Goal: Task Accomplishment & Management: Use online tool/utility

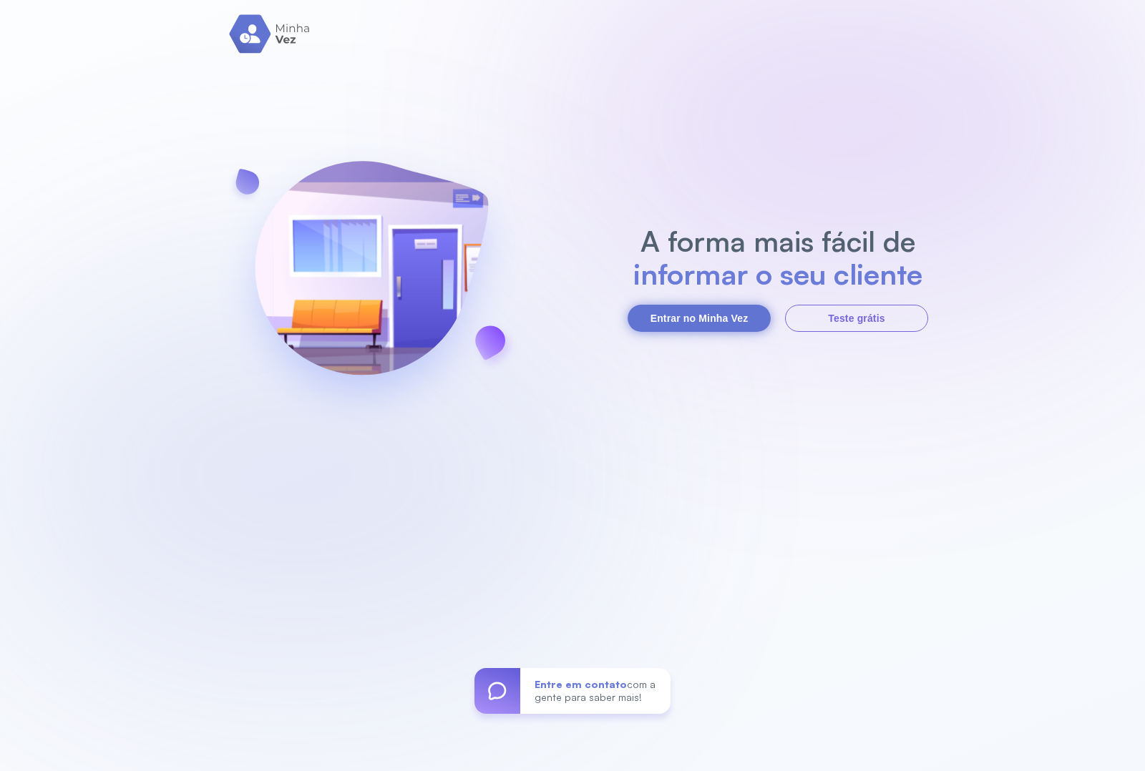
click at [703, 326] on button "Entrar no Minha Vez" at bounding box center [699, 318] width 143 height 27
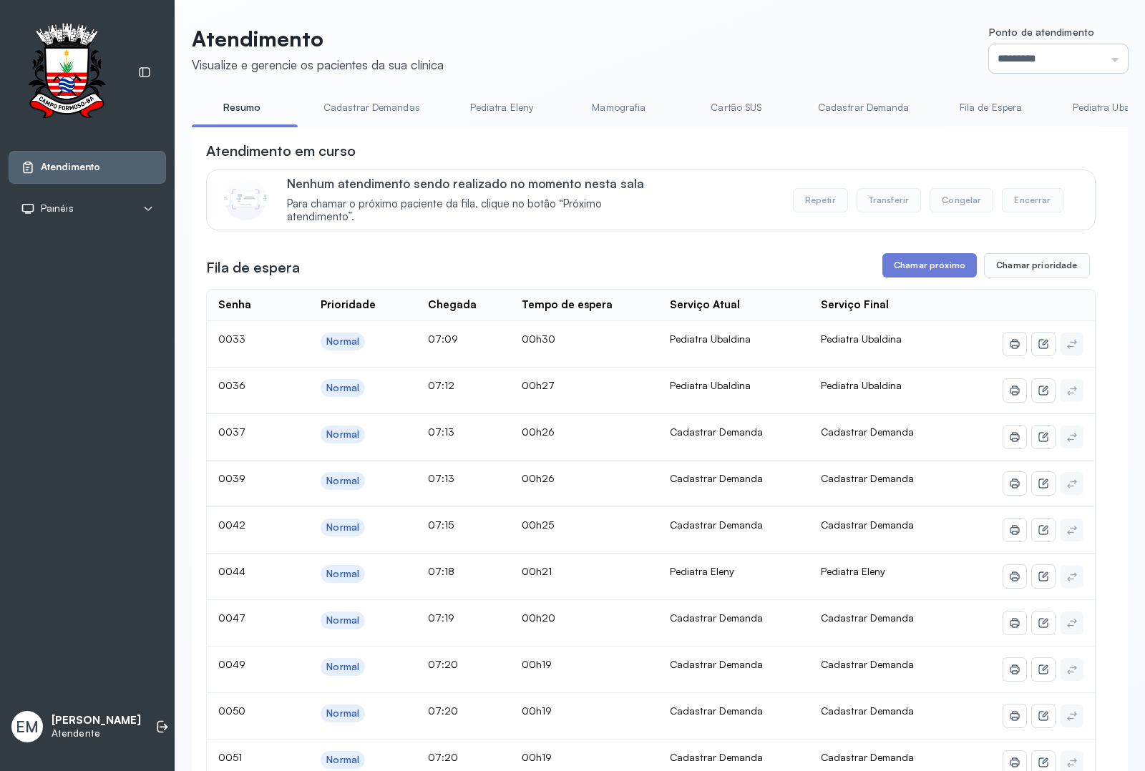
click at [915, 58] on input "*********" at bounding box center [1058, 58] width 139 height 29
type input "*********"
click at [915, 212] on div "Atendimento Visualize e gerencie os pacientes da sua clínica Ponto de atendimen…" at bounding box center [660, 759] width 936 height 1466
click at [915, 275] on button "Chamar próximo" at bounding box center [929, 265] width 94 height 24
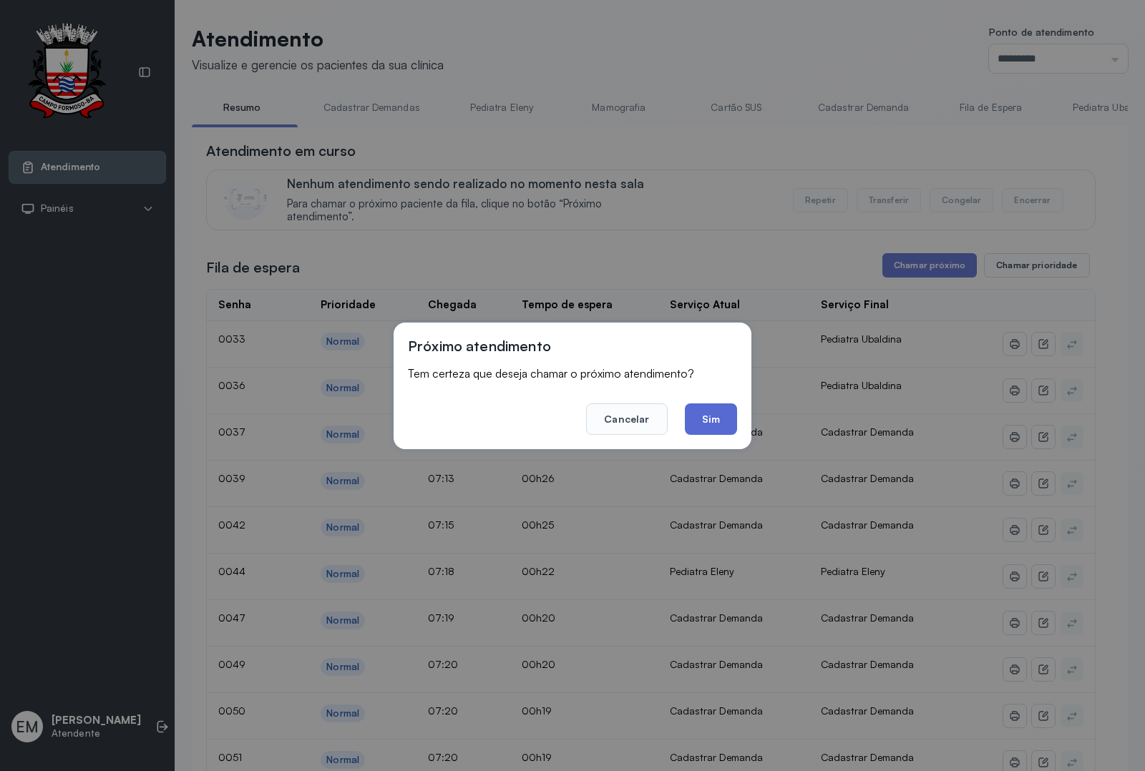
click at [706, 411] on button "Sim" at bounding box center [711, 419] width 52 height 31
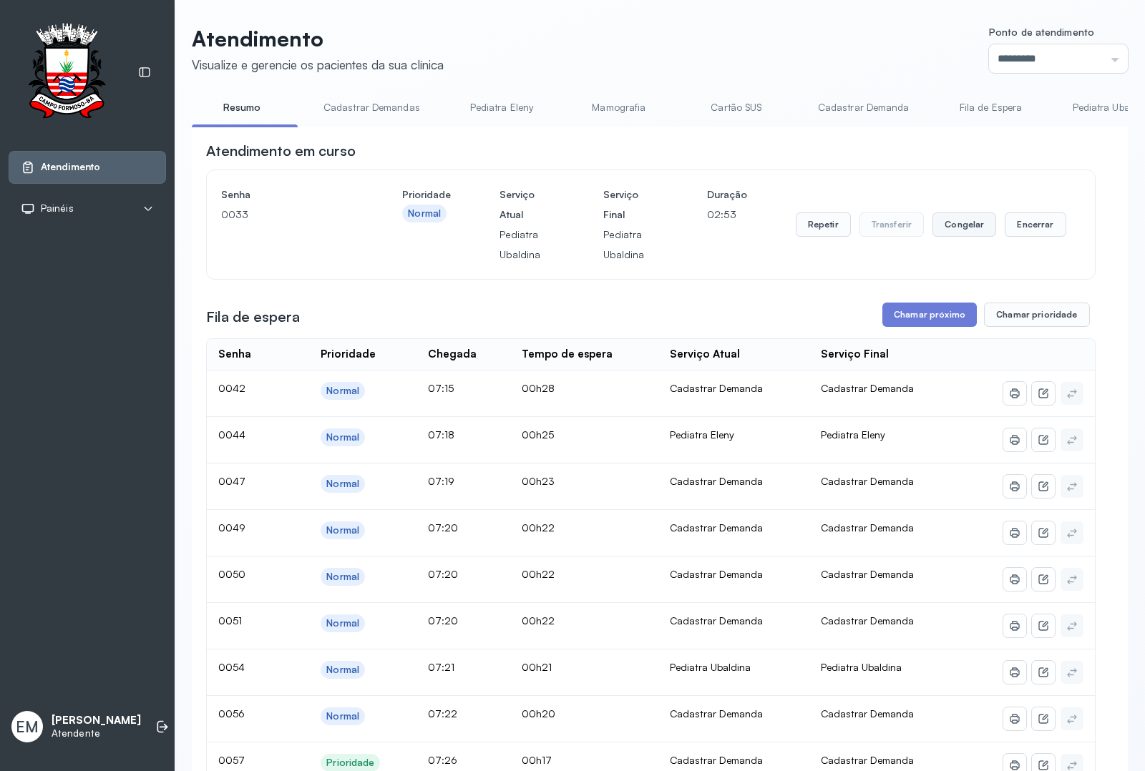
drag, startPoint x: 1007, startPoint y: 215, endPoint x: 979, endPoint y: 240, distance: 37.6
click at [915, 215] on div "Repetir Transferir Congelar Encerrar" at bounding box center [931, 225] width 270 height 80
click at [915, 233] on button "Encerrar" at bounding box center [1035, 225] width 61 height 24
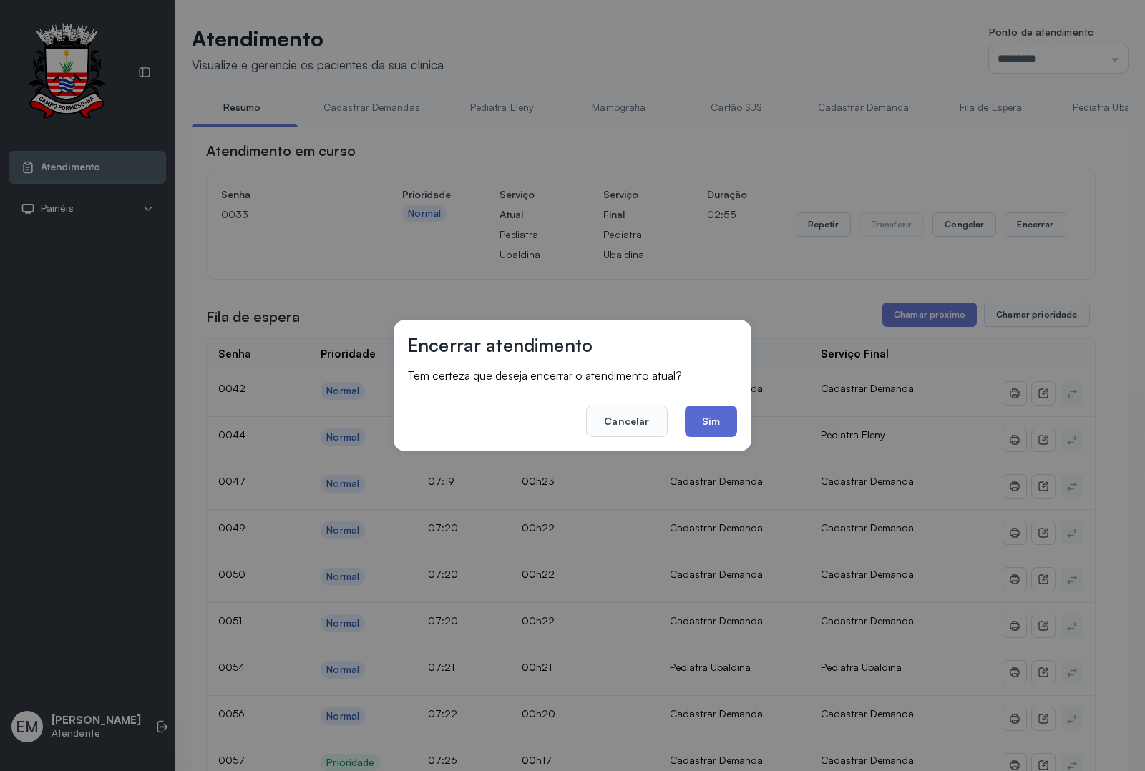
click at [707, 413] on button "Sim" at bounding box center [711, 421] width 52 height 31
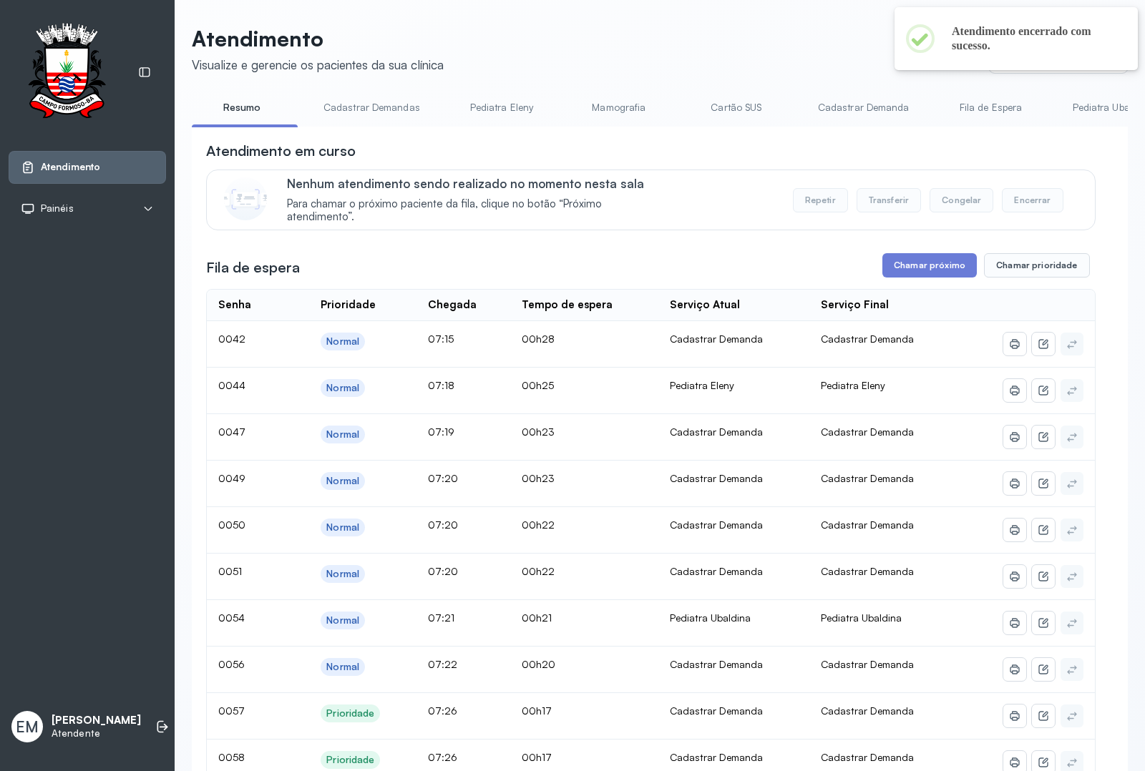
click at [905, 283] on div "Atendimento em curso Nenhum atendimento sendo realizado no momento nesta sala P…" at bounding box center [650, 681] width 889 height 1081
click at [892, 275] on button "Chamar próximo" at bounding box center [929, 265] width 94 height 24
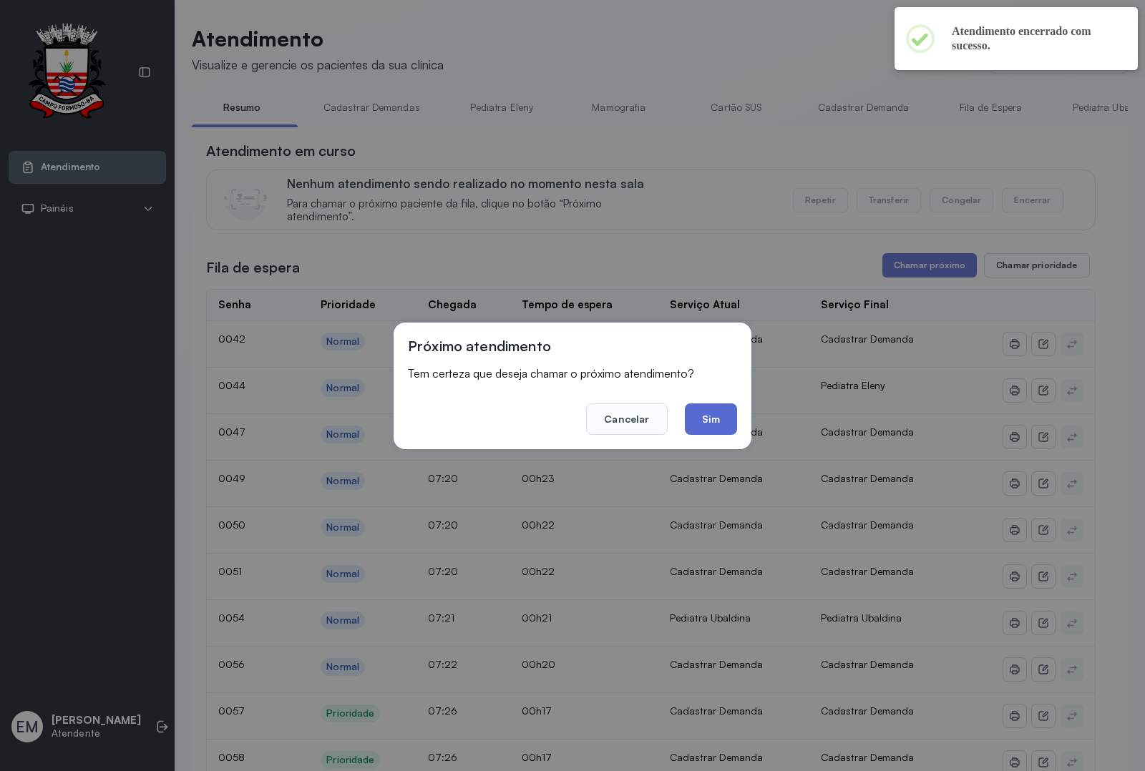
click at [695, 413] on button "Sim" at bounding box center [711, 419] width 52 height 31
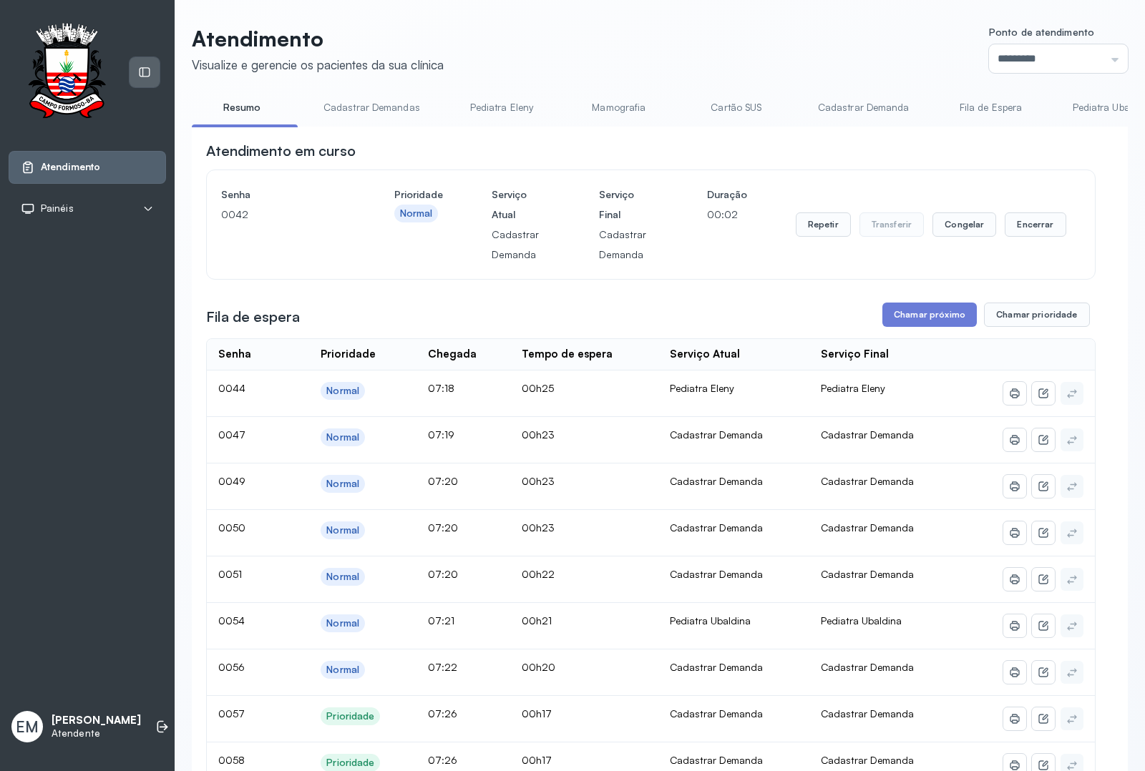
click at [142, 69] on icon at bounding box center [144, 72] width 13 height 13
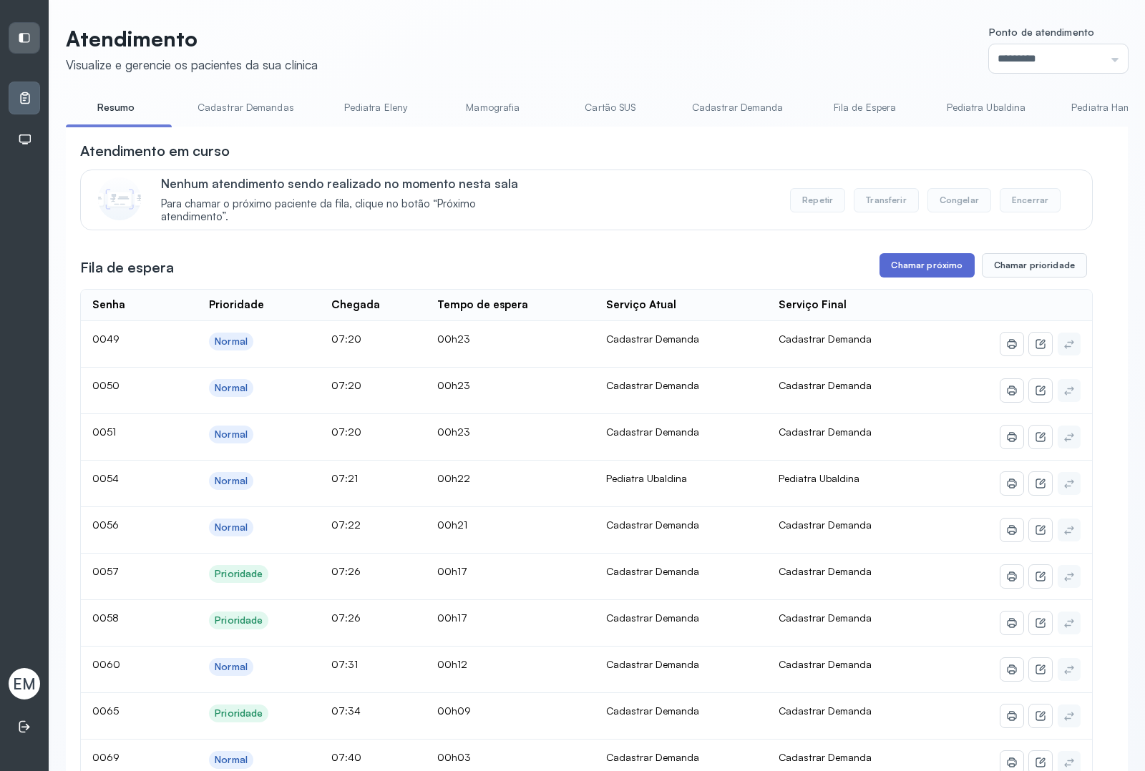
click at [910, 268] on button "Chamar próximo" at bounding box center [926, 265] width 94 height 24
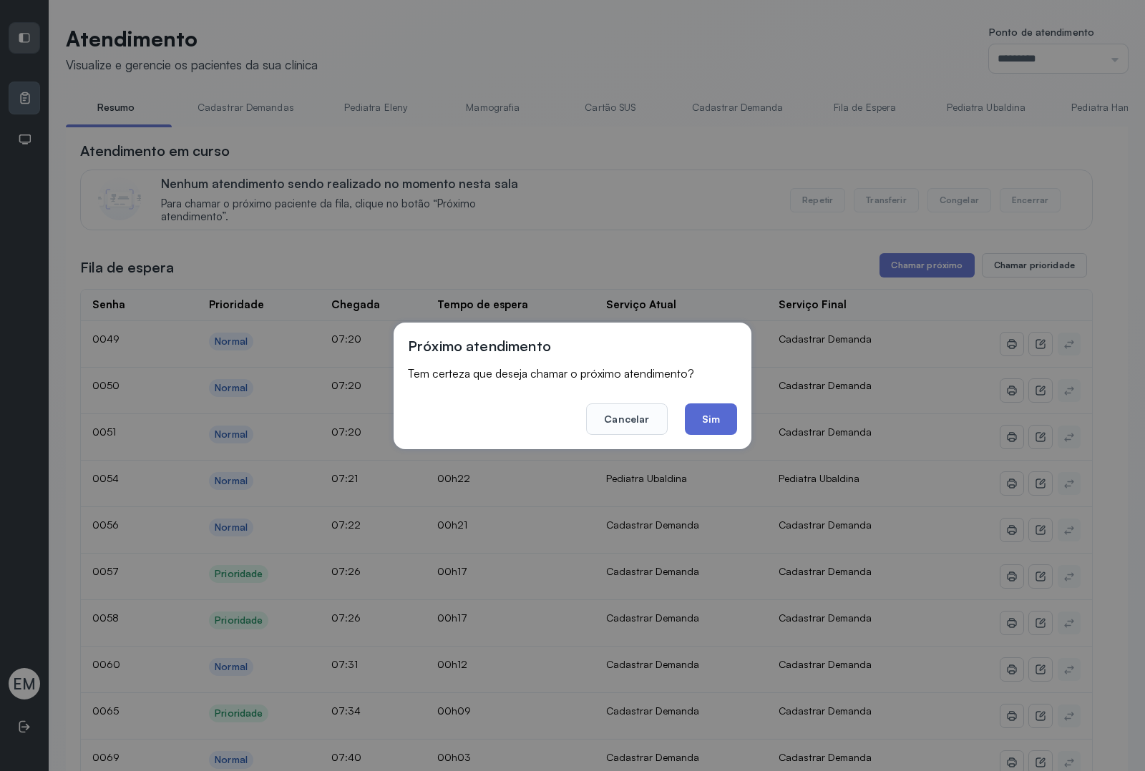
click at [708, 411] on button "Sim" at bounding box center [711, 419] width 52 height 31
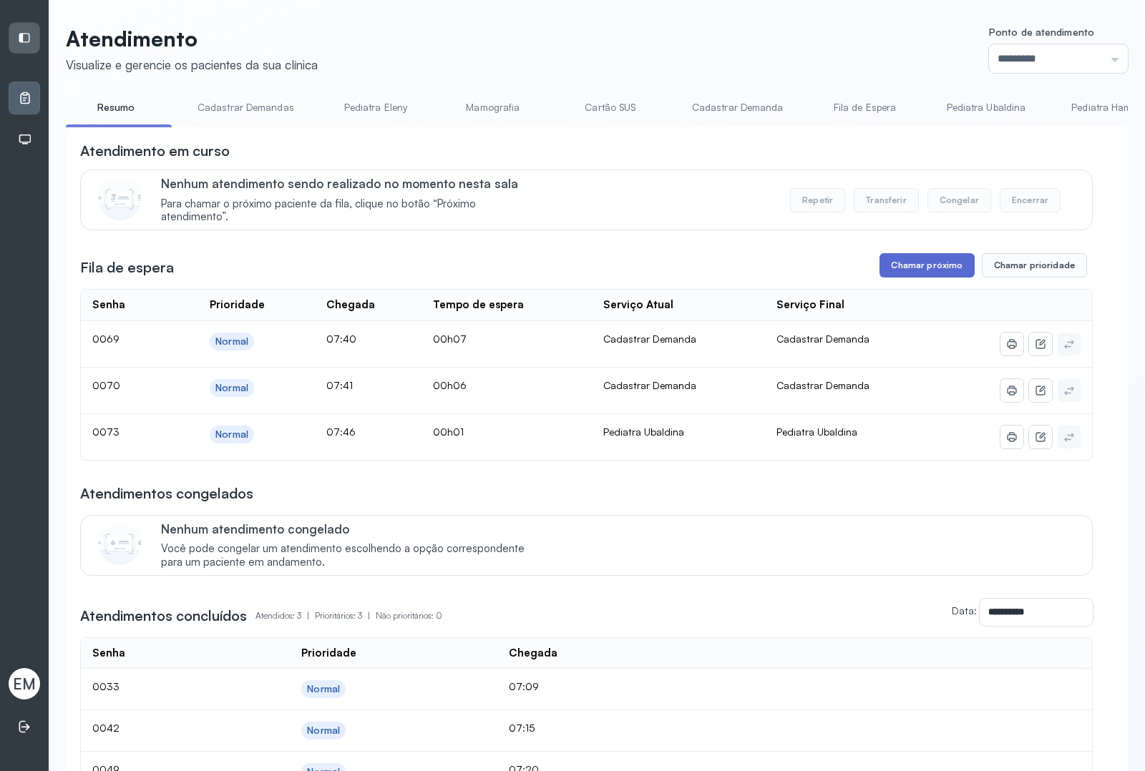
click at [911, 268] on button "Chamar próximo" at bounding box center [926, 265] width 94 height 24
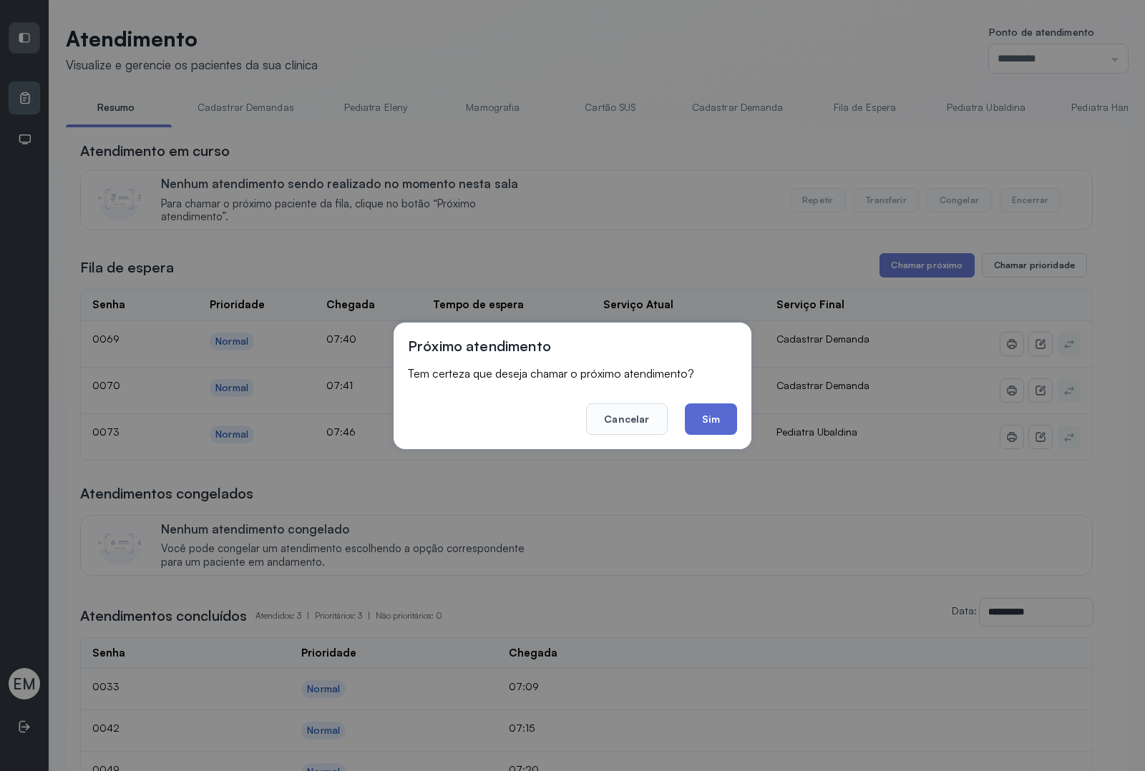
click at [731, 412] on button "Sim" at bounding box center [711, 419] width 52 height 31
